Goal: Task Accomplishment & Management: Use online tool/utility

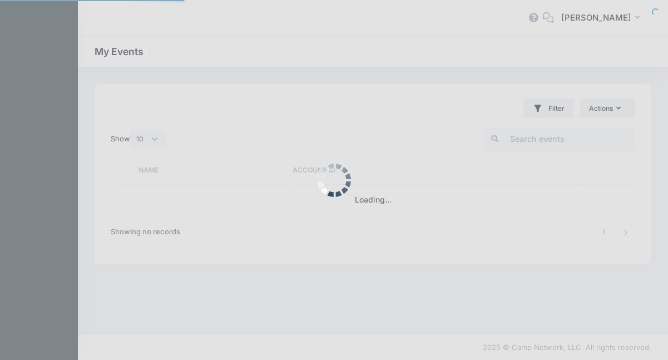
select select "10"
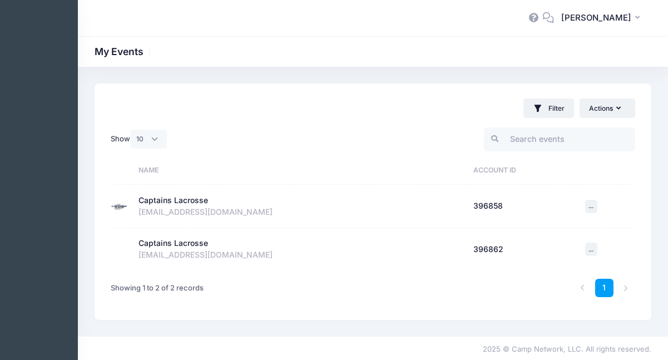
click at [175, 204] on div "Captains Lacrosse" at bounding box center [172, 201] width 69 height 12
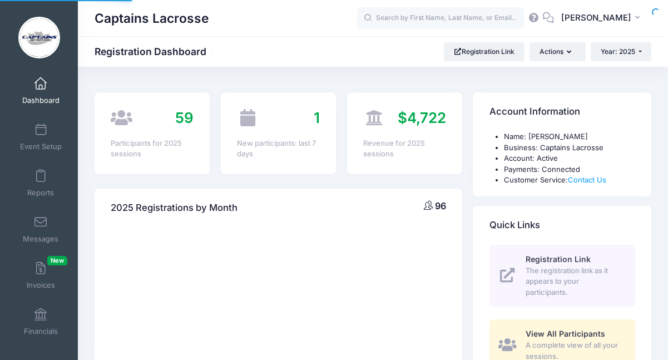
select select
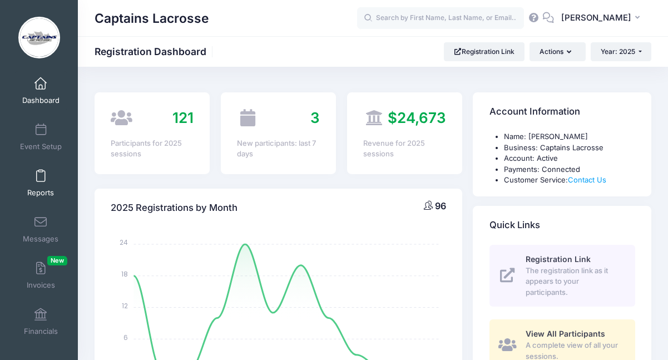
click at [37, 183] on link "Reports" at bounding box center [40, 182] width 53 height 39
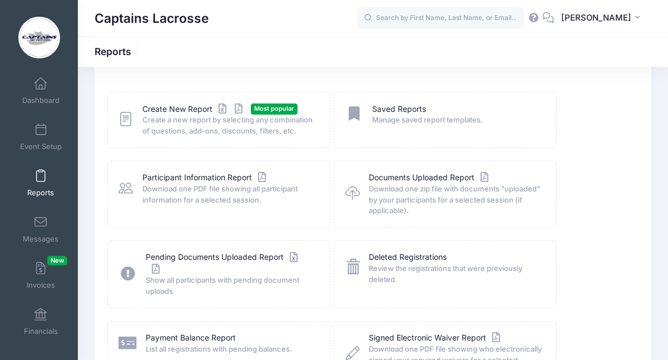
scroll to position [43, 0]
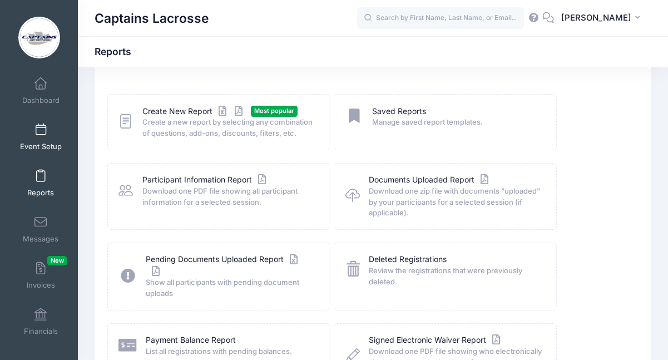
click at [36, 151] on span "Event Setup" at bounding box center [41, 146] width 42 height 9
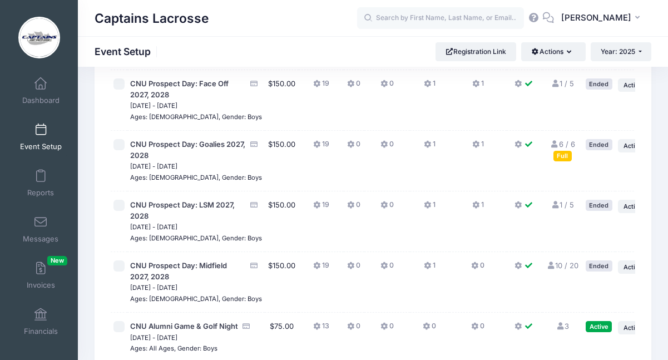
scroll to position [1136, 0]
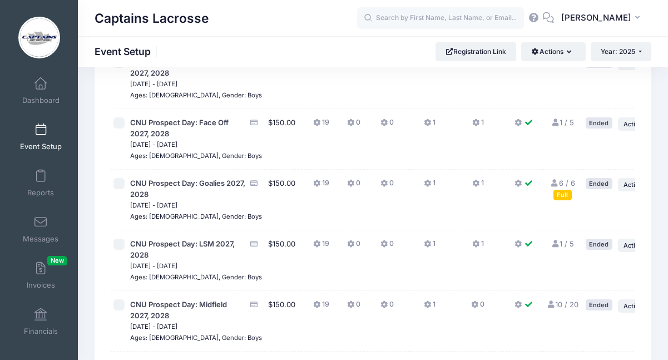
click at [162, 18] on span "CNU Prospect Day: Attack 2027, 2028" at bounding box center [188, 7] width 116 height 22
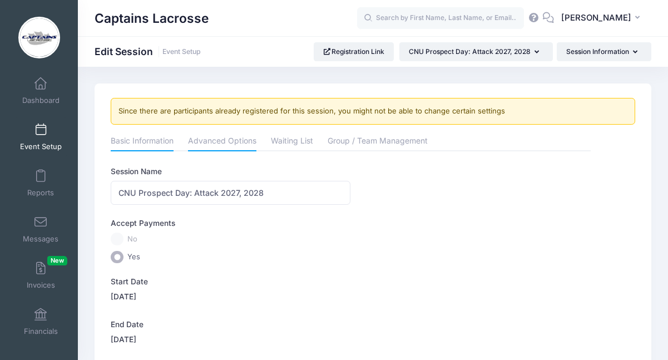
click at [231, 144] on link "Advanced Options" at bounding box center [222, 142] width 68 height 20
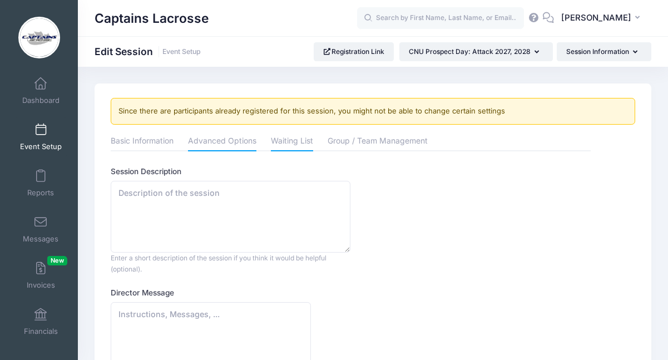
click at [312, 140] on link "Waiting List" at bounding box center [292, 142] width 42 height 20
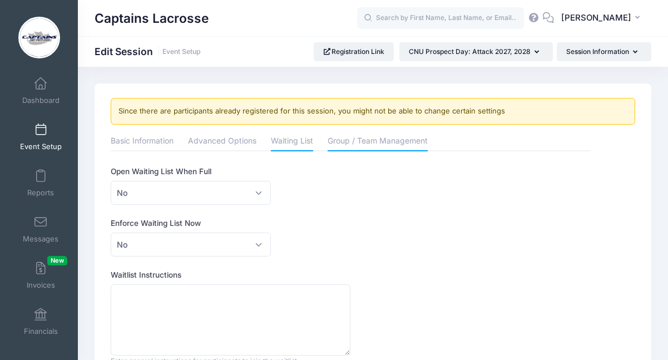
click at [390, 147] on link "Group / Team Management" at bounding box center [377, 142] width 100 height 20
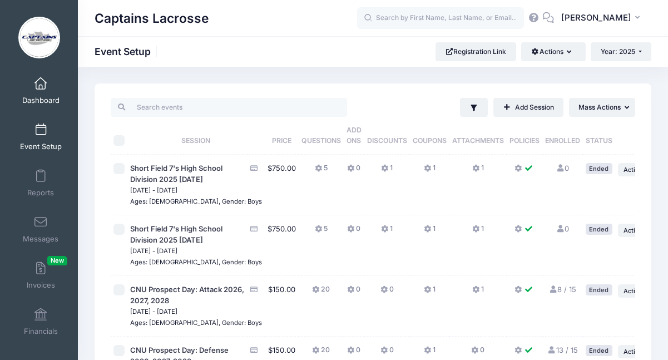
click at [42, 98] on span "Dashboard" at bounding box center [40, 100] width 37 height 9
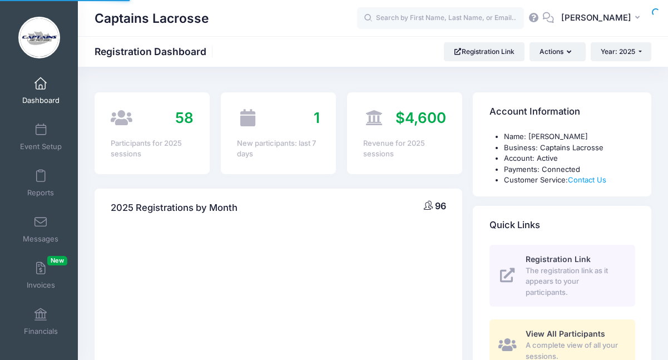
select select
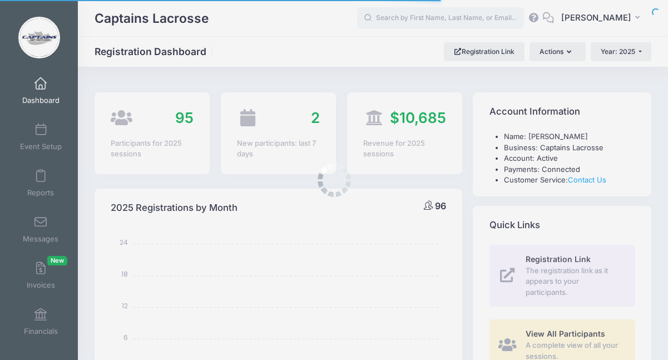
click at [44, 186] on body "Processing Request Please wait... Processing Request Please wait... Processing …" at bounding box center [334, 180] width 668 height 360
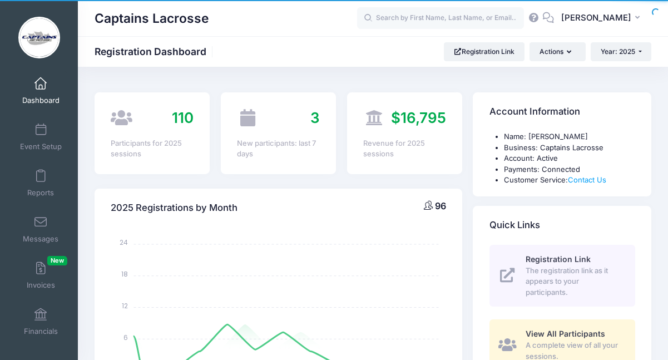
click at [44, 186] on link "Reports" at bounding box center [40, 182] width 53 height 39
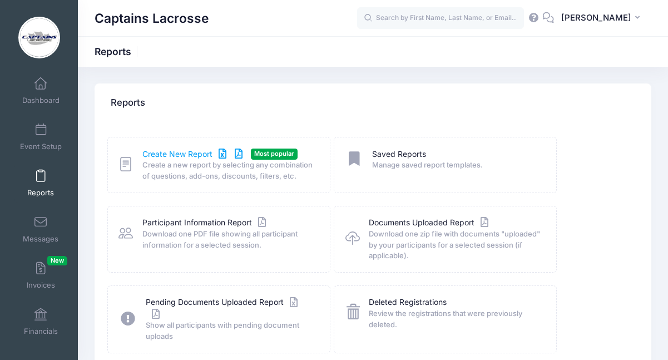
click at [171, 159] on link "Create New Report" at bounding box center [193, 154] width 103 height 12
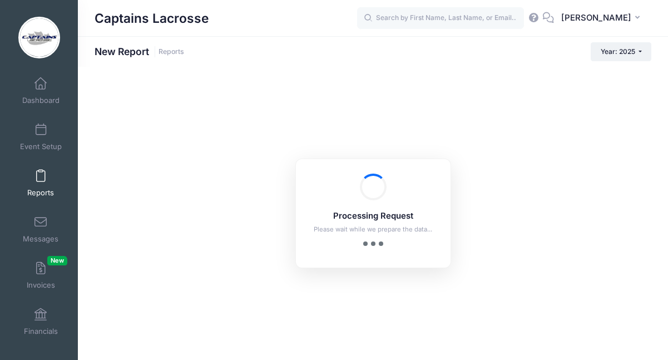
checkbox input "true"
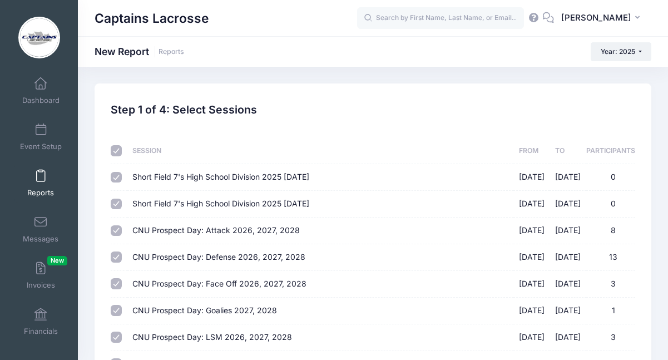
click at [117, 148] on input "checkbox" at bounding box center [116, 150] width 11 height 11
checkbox input "false"
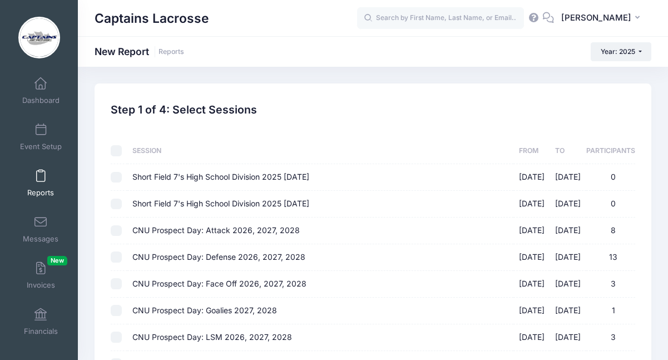
checkbox input "false"
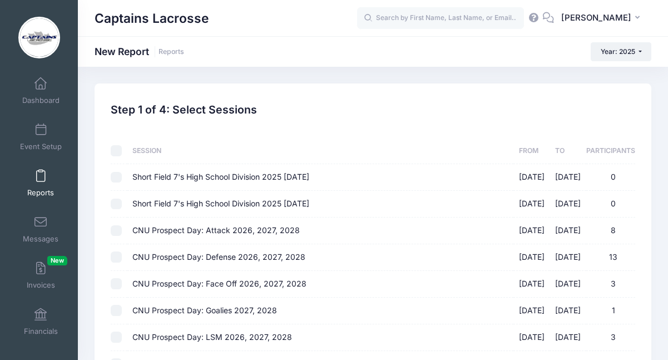
checkbox input "false"
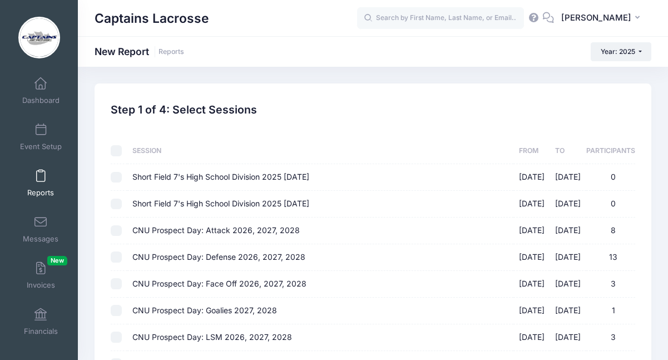
checkbox input "false"
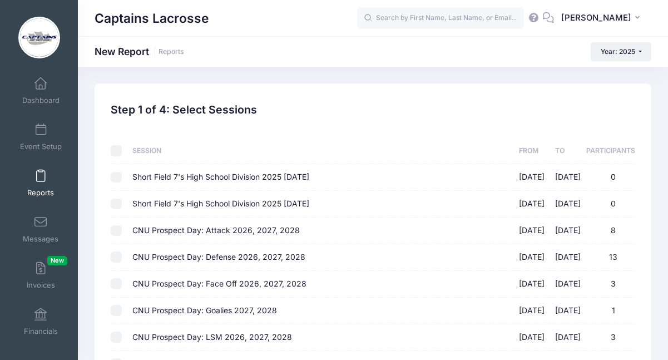
checkbox input "false"
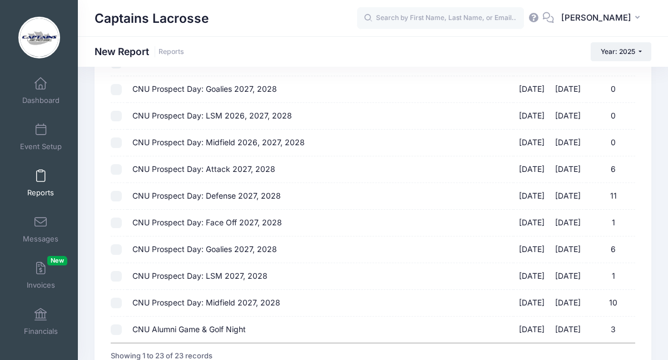
scroll to position [424, 0]
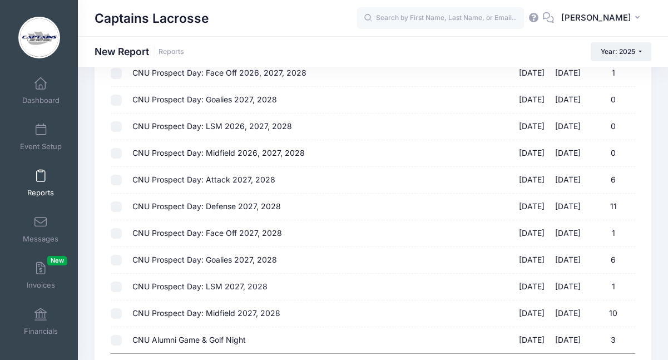
click at [116, 175] on input "CNU Prospect Day: Attack 2027, 2028 08/23/2025 - 08/23/2025 6" at bounding box center [116, 180] width 11 height 11
checkbox input "true"
click at [116, 95] on input "CNU Prospect Day: Goalies 2027, 2028 06/23/2025 - 06/23/2025 0" at bounding box center [116, 100] width 11 height 11
checkbox input "true"
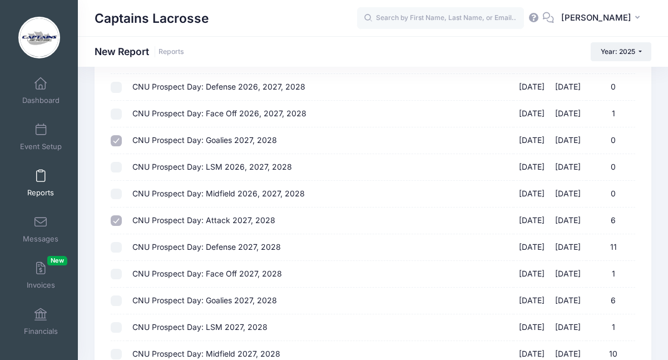
scroll to position [383, 0]
click at [118, 295] on input "CNU Prospect Day: Goalies 2027, 2028 08/23/2025 - 08/23/2025 6" at bounding box center [116, 300] width 11 height 11
checkbox input "true"
click at [117, 135] on input "CNU Prospect Day: Goalies 2027, 2028 06/23/2025 - 06/23/2025 0" at bounding box center [116, 140] width 11 height 11
checkbox input "false"
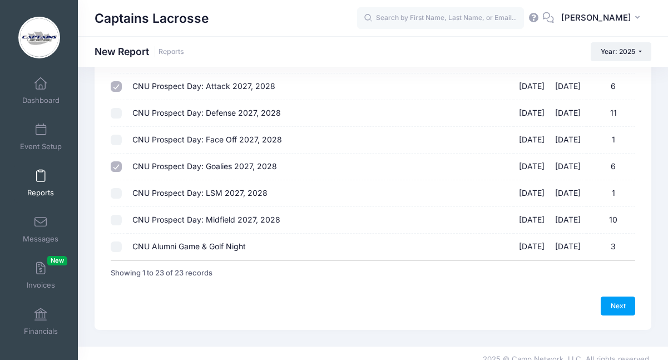
scroll to position [516, 0]
click at [612, 297] on link "Next" at bounding box center [617, 306] width 34 height 19
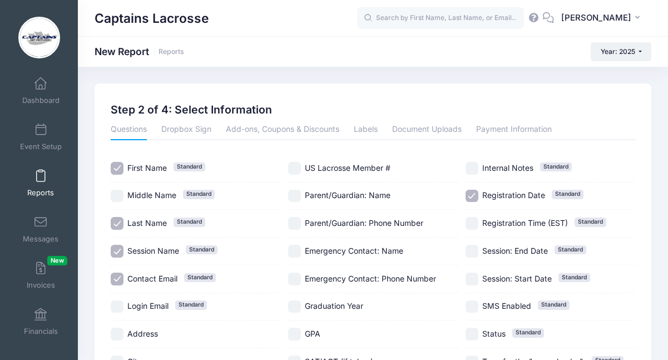
click at [121, 249] on input "Session Name Standard" at bounding box center [117, 251] width 13 height 13
checkbox input "false"
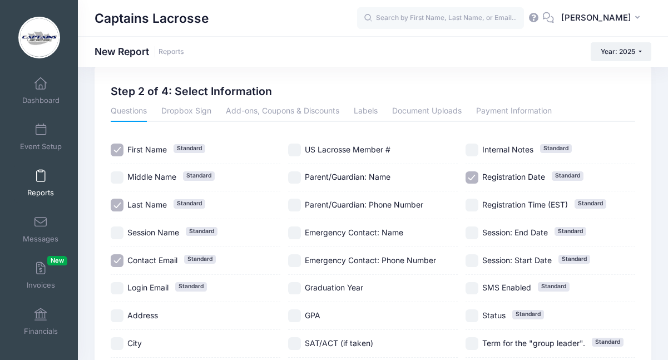
scroll to position [48, 0]
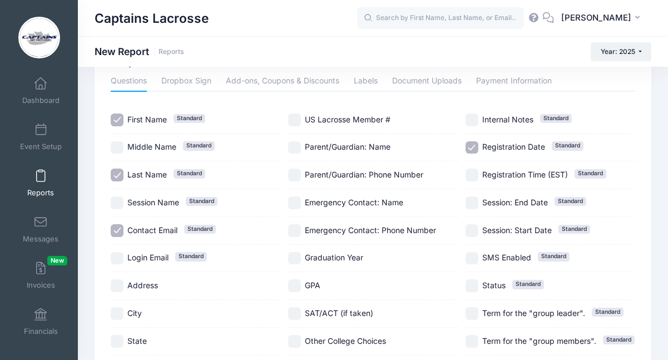
click at [113, 258] on input "Login Email Standard" at bounding box center [117, 258] width 13 height 13
checkbox input "true"
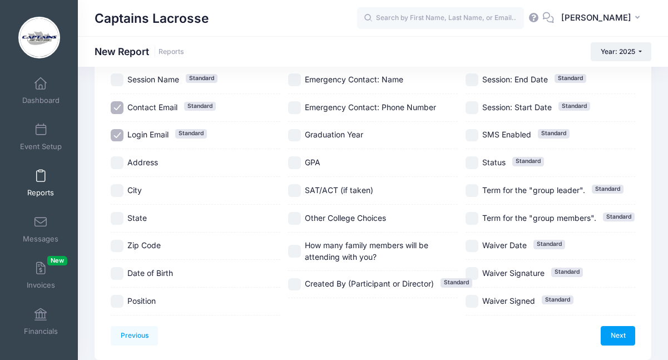
scroll to position [171, 0]
click at [112, 298] on input "Position" at bounding box center [117, 301] width 13 height 13
checkbox input "true"
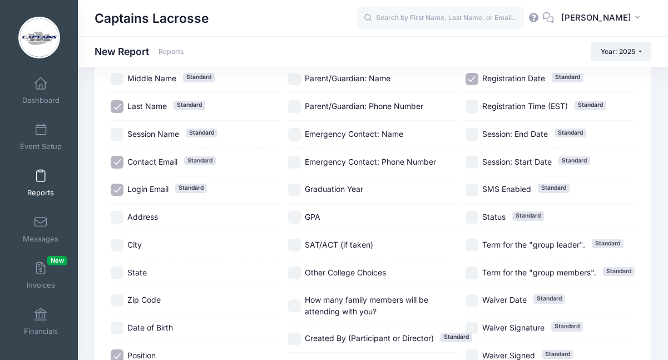
scroll to position [117, 0]
click at [295, 196] on input "Graduation Year" at bounding box center [294, 189] width 13 height 13
checkbox input "true"
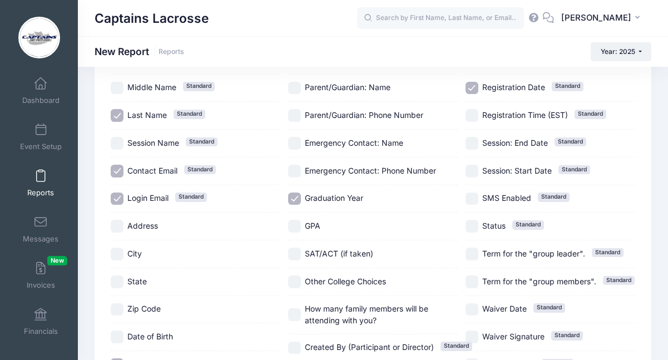
scroll to position [243, 0]
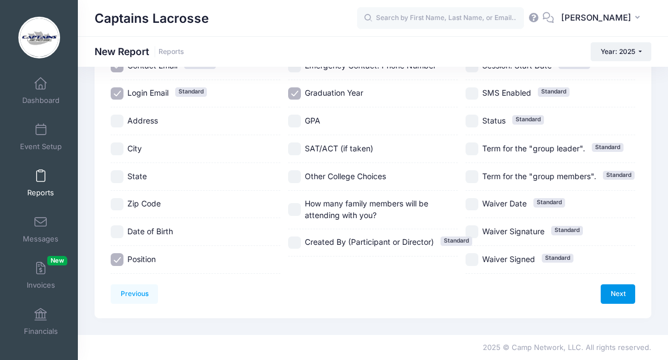
click at [611, 284] on link "Next" at bounding box center [617, 293] width 34 height 19
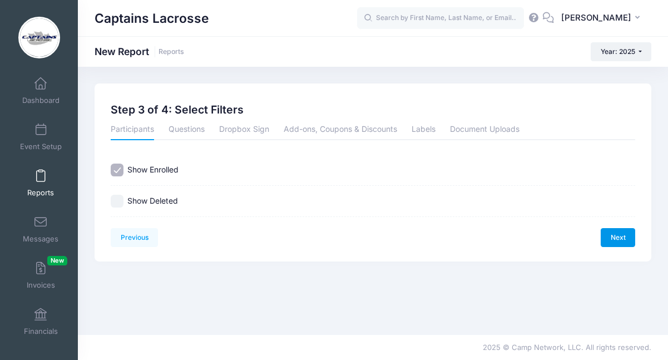
scroll to position [0, 0]
click at [623, 235] on link "Next" at bounding box center [617, 237] width 34 height 19
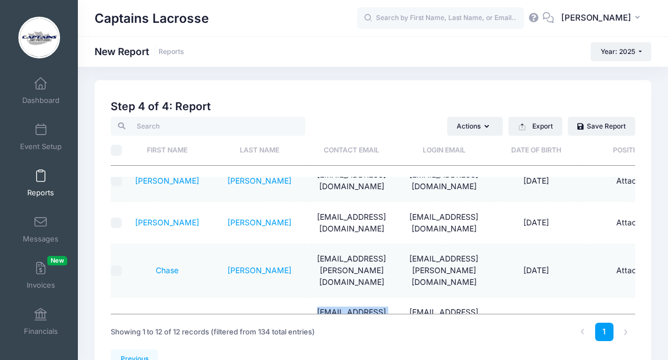
drag, startPoint x: 366, startPoint y: 284, endPoint x: 307, endPoint y: 274, distance: 59.8
click at [307, 297] on td "laxattack761008@gmail.com" at bounding box center [351, 318] width 92 height 42
copy td "laxattack761008@gmail.com"
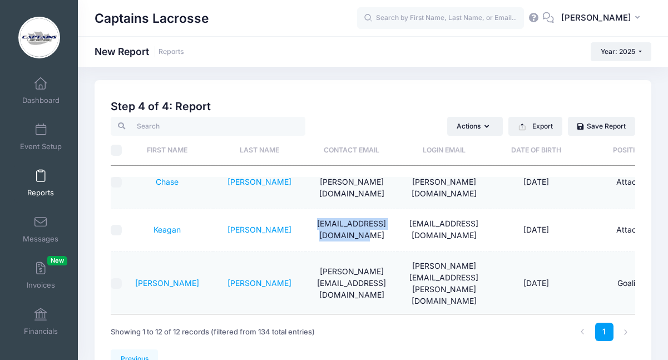
scroll to position [207, 4]
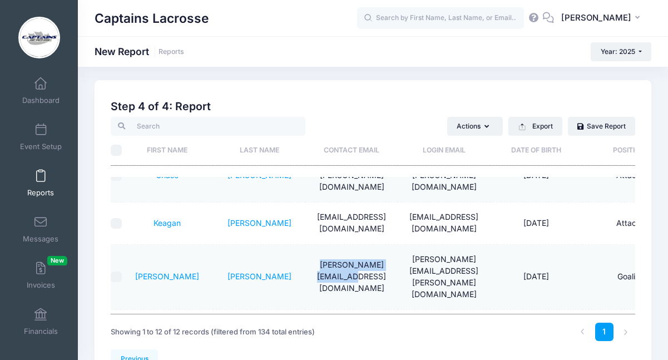
drag, startPoint x: 359, startPoint y: 227, endPoint x: 307, endPoint y: 220, distance: 52.2
click at [307, 245] on td "reid.jones40@gmail.com" at bounding box center [351, 277] width 92 height 65
copy td "reid.jones40@gmail.com"
